Goal: Task Accomplishment & Management: Manage account settings

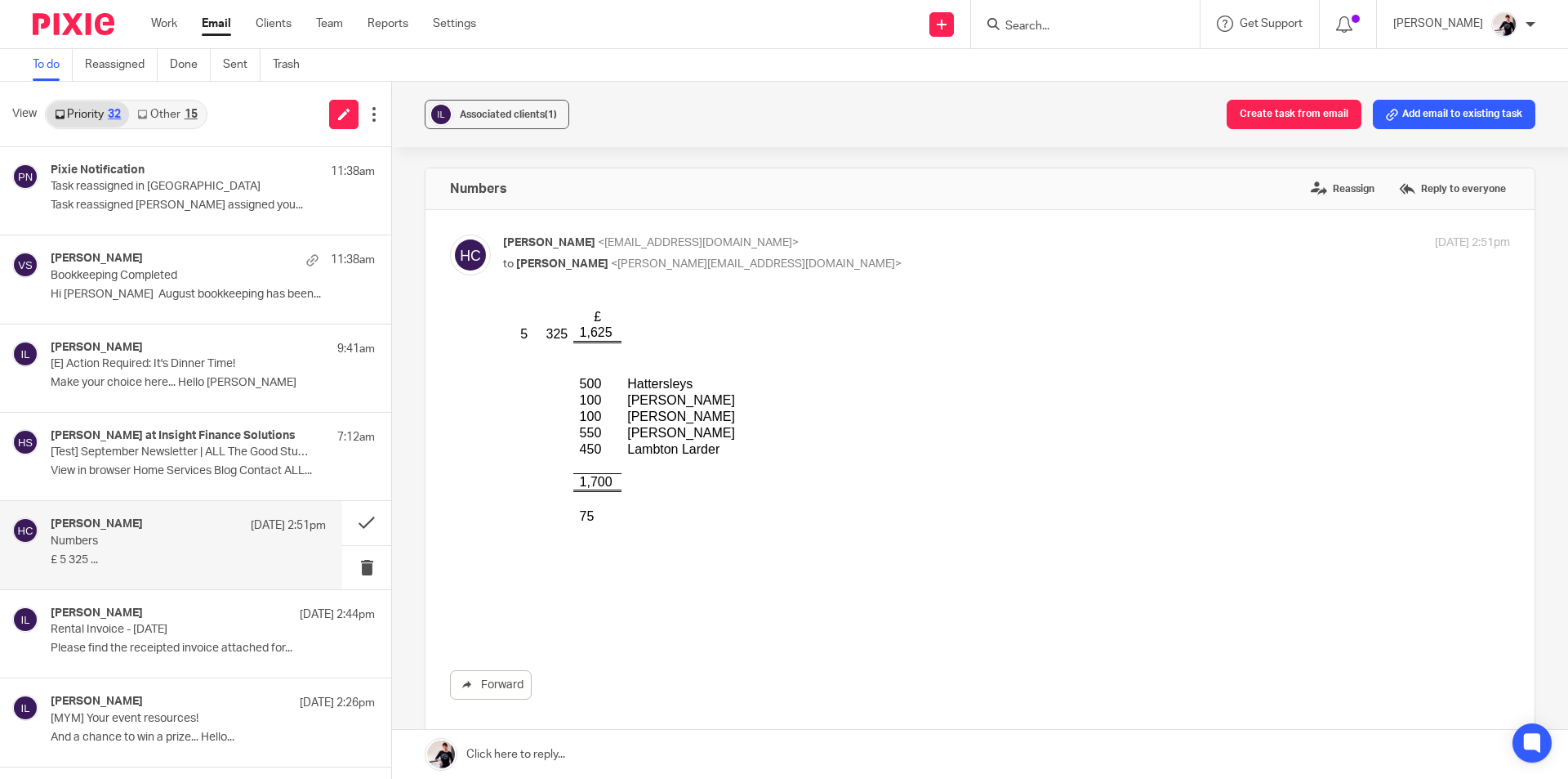
click at [179, 121] on link "Other 15" at bounding box center [167, 114] width 76 height 27
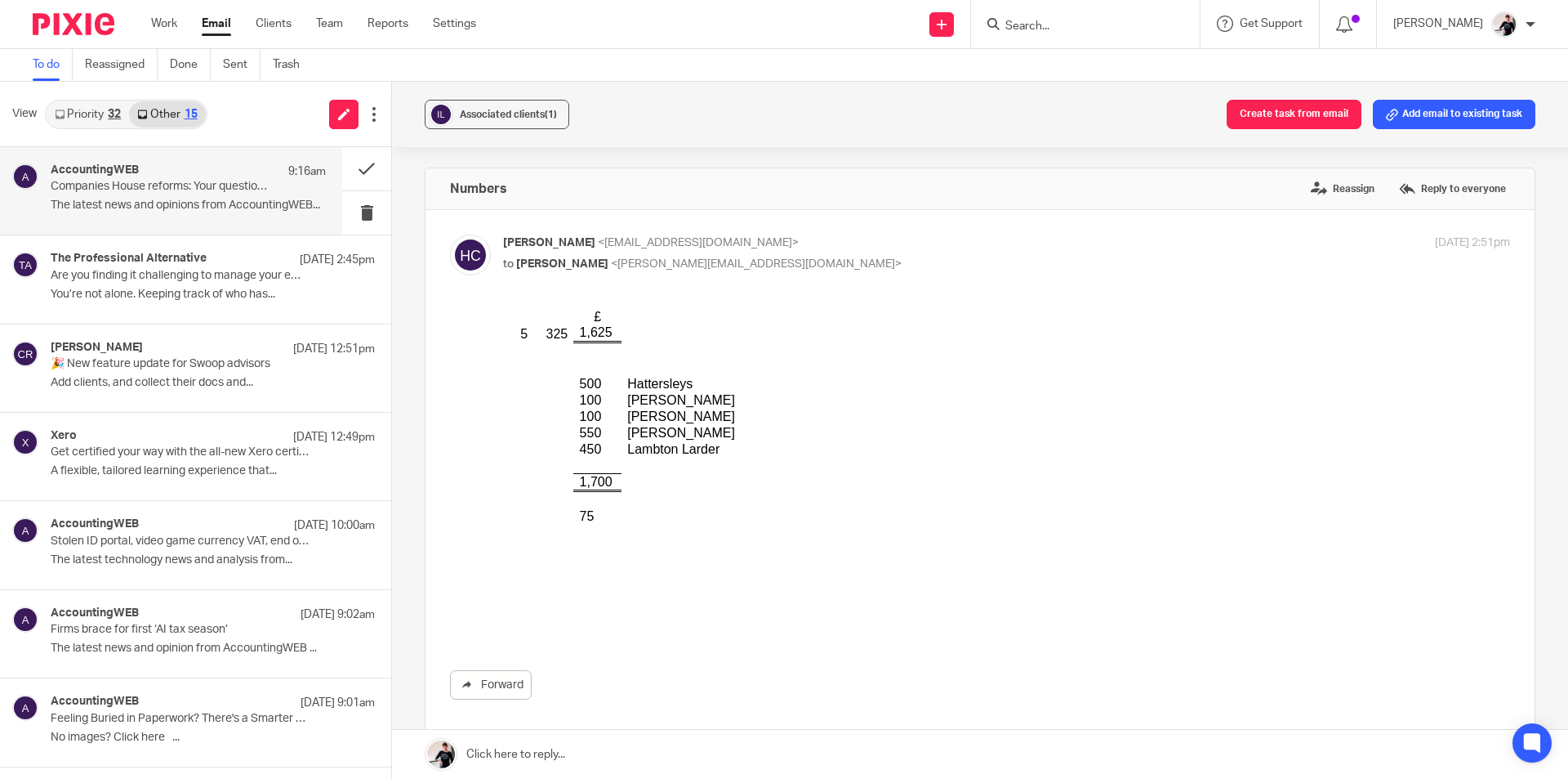
click at [218, 198] on p "The latest news and opinions from AccountingWEB..." at bounding box center [188, 205] width 275 height 14
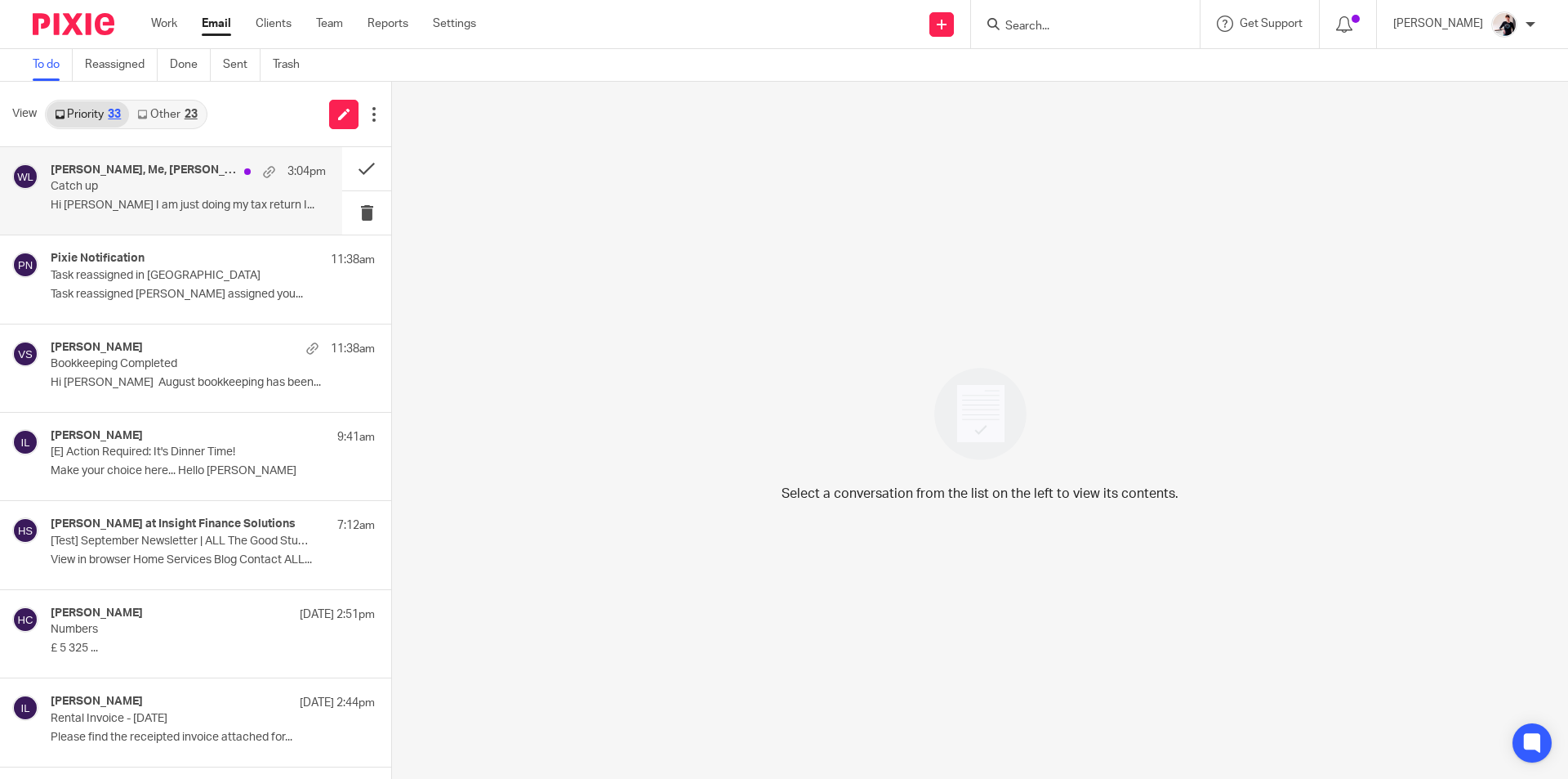
click at [150, 191] on p "Catch up" at bounding box center [161, 187] width 221 height 14
click at [146, 110] on icon at bounding box center [142, 114] width 10 height 10
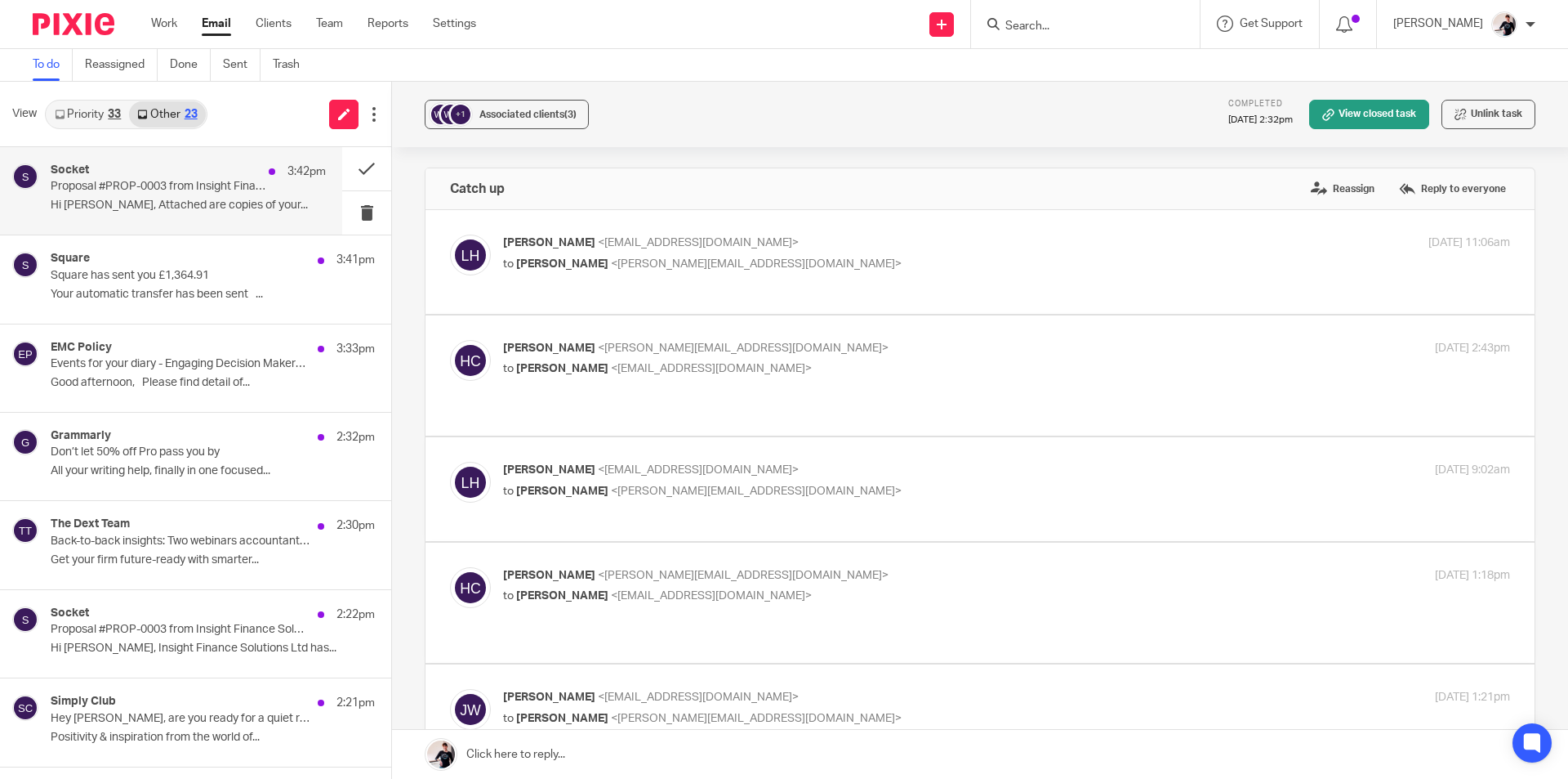
click at [115, 192] on p "Proposal #PROP-0003 from Insight Finance Solutions Ltd" at bounding box center [161, 187] width 221 height 14
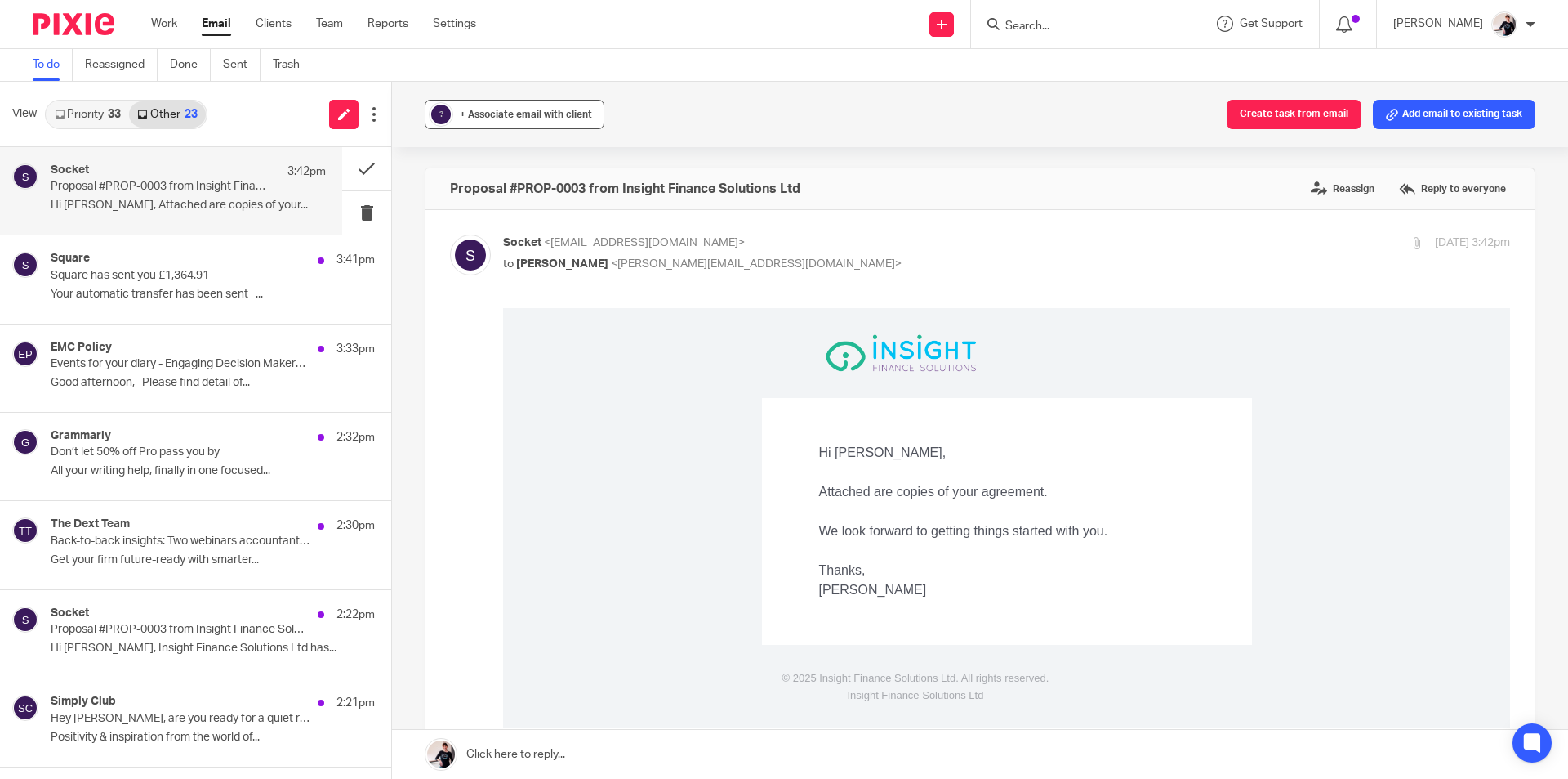
click at [486, 116] on span "+ Associate email with client" at bounding box center [526, 114] width 133 height 10
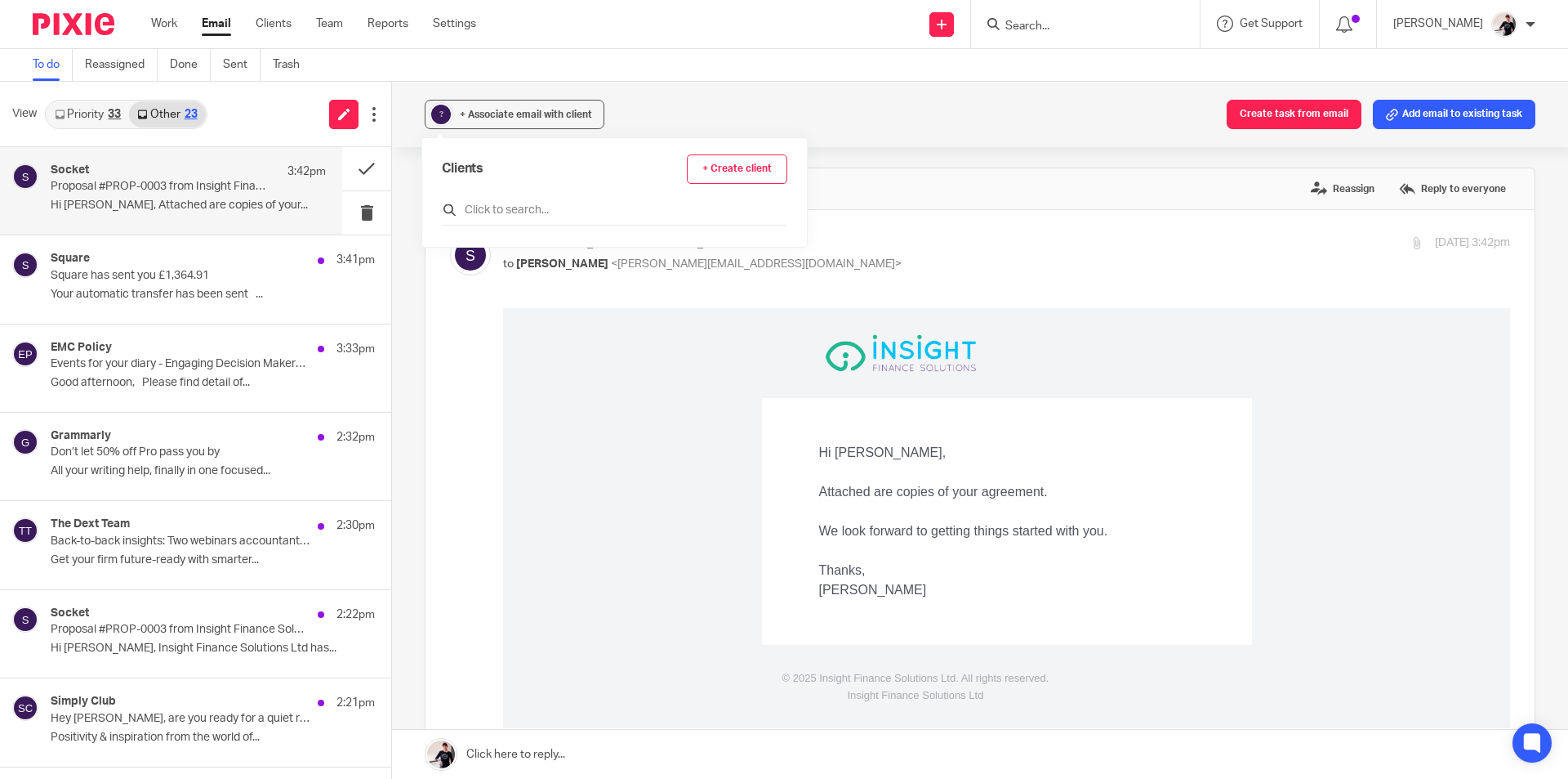
click at [502, 208] on input "text" at bounding box center [614, 210] width 346 height 17
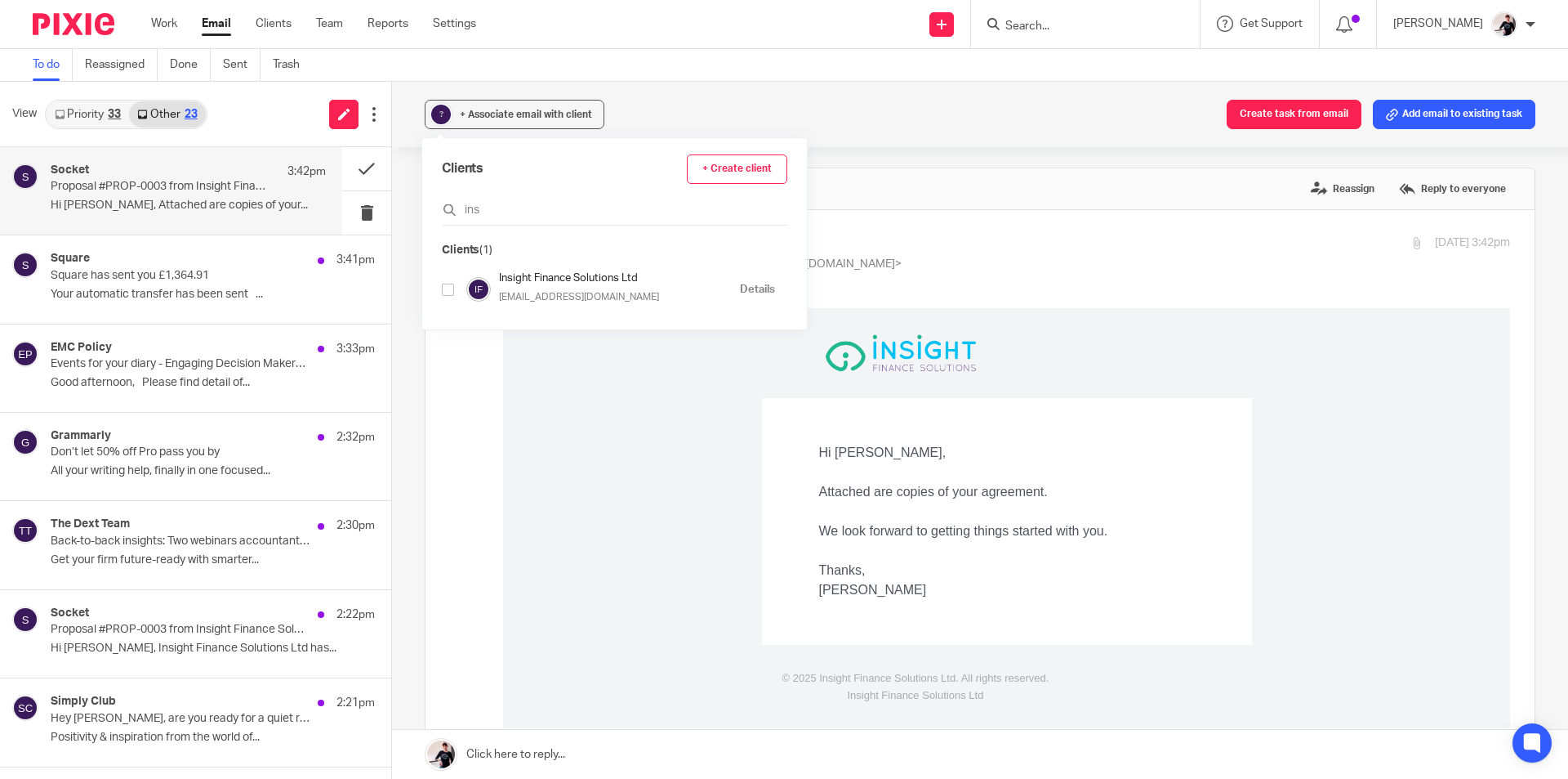
type input "ins"
click at [450, 290] on input "checkbox" at bounding box center [448, 290] width 12 height 12
checkbox input "true"
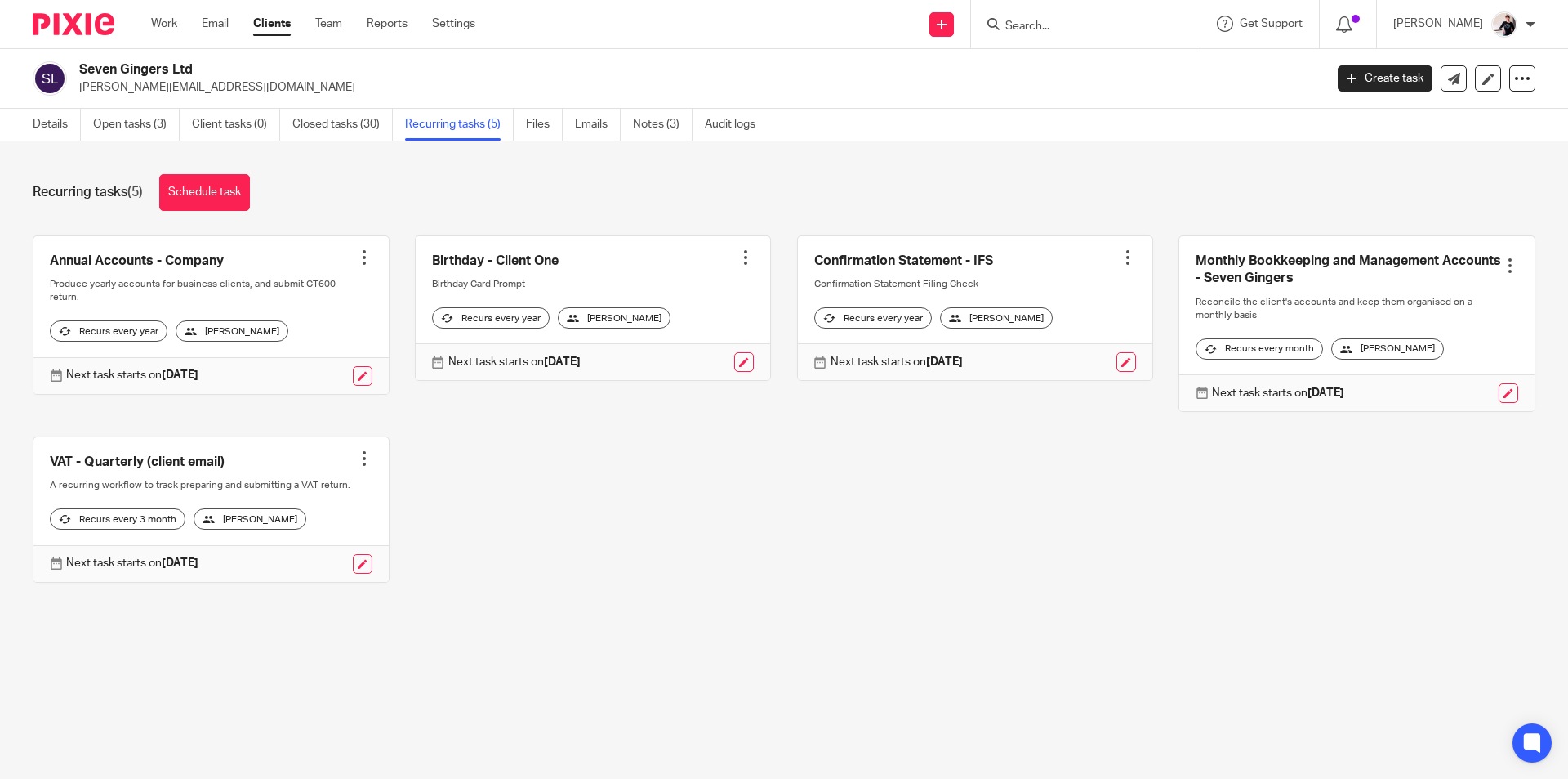
click at [1042, 17] on form at bounding box center [1090, 24] width 174 height 21
click at [1042, 20] on input "Search" at bounding box center [1076, 27] width 147 height 15
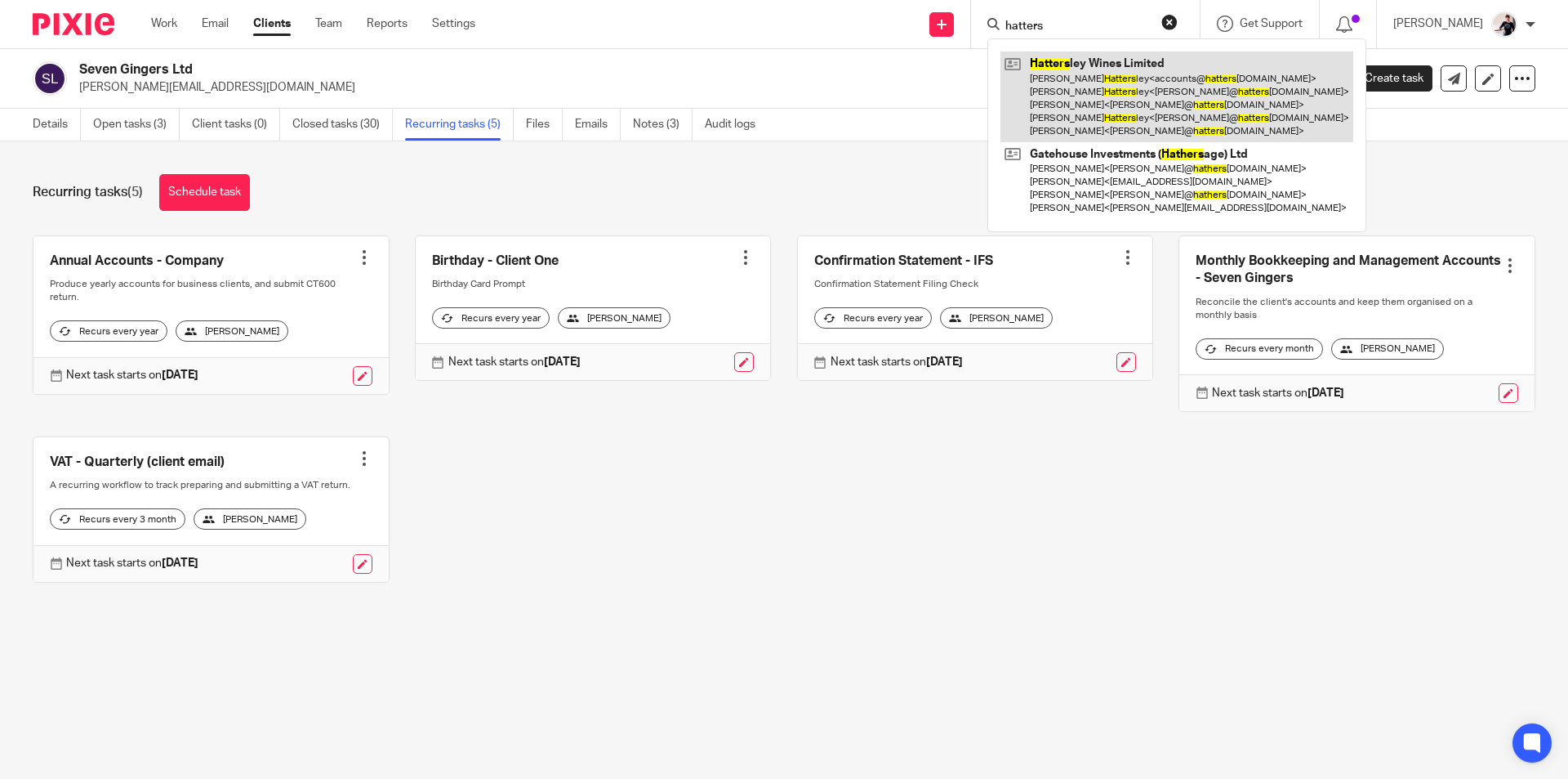
type input "hatters"
click at [1078, 73] on link at bounding box center [1176, 96] width 352 height 90
